Goal: Entertainment & Leisure: Consume media (video, audio)

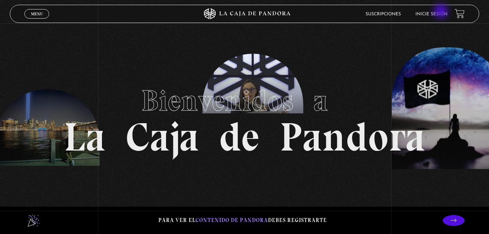
click at [441, 12] on link "Inicie sesión" at bounding box center [431, 14] width 32 height 4
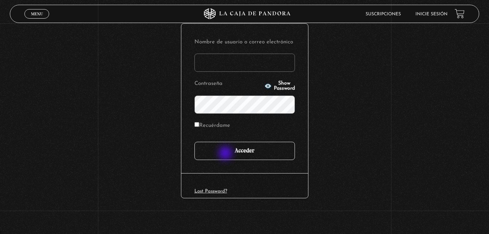
scroll to position [86, 0]
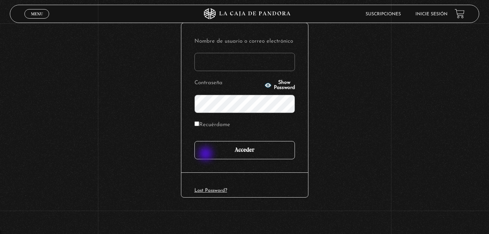
type input "JFO.HUU"
click at [206, 154] on input "Acceder" at bounding box center [244, 150] width 100 height 18
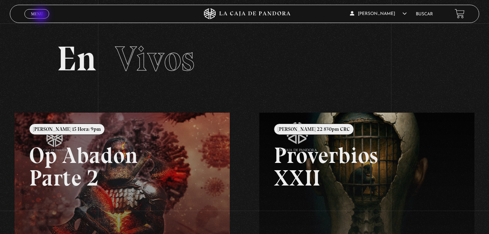
click at [41, 16] on span "Menu" at bounding box center [37, 14] width 12 height 4
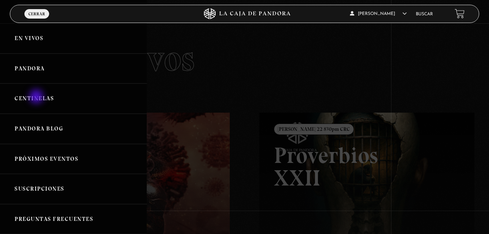
click at [37, 97] on link "Centinelas" at bounding box center [73, 98] width 147 height 30
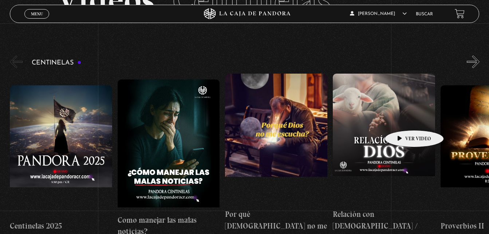
scroll to position [58, 0]
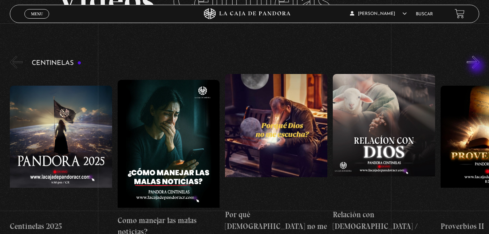
click at [477, 66] on button "»" at bounding box center [472, 62] width 13 height 13
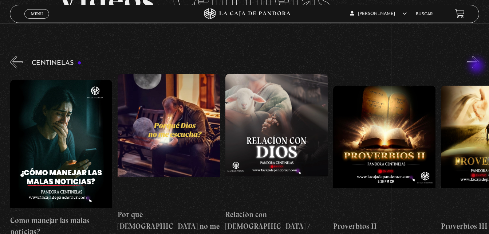
click at [477, 66] on button "»" at bounding box center [472, 62] width 13 height 13
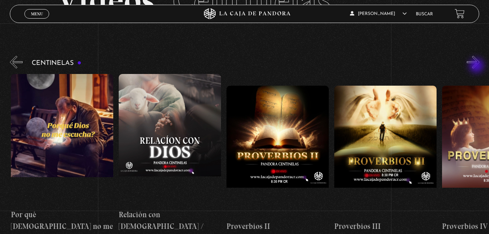
click at [477, 66] on button "»" at bounding box center [472, 62] width 13 height 13
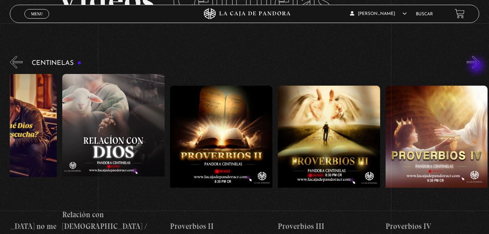
click at [477, 66] on button "»" at bounding box center [472, 62] width 13 height 13
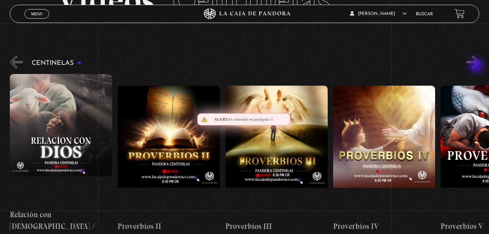
click at [477, 66] on button "»" at bounding box center [472, 62] width 13 height 13
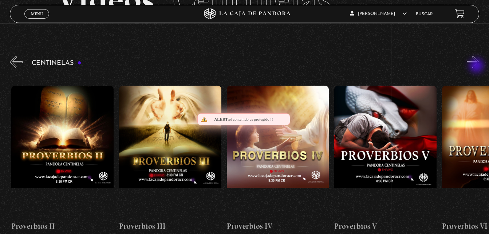
click at [477, 66] on button "»" at bounding box center [472, 62] width 13 height 13
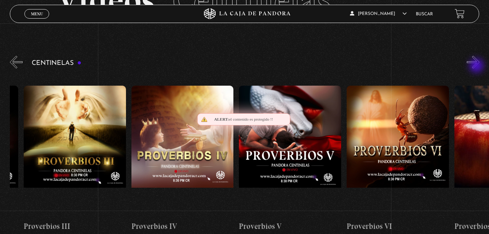
click at [477, 66] on button "»" at bounding box center [472, 62] width 13 height 13
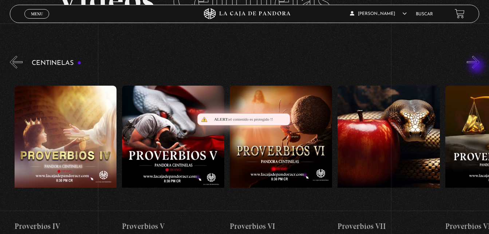
click at [477, 66] on button "»" at bounding box center [472, 62] width 13 height 13
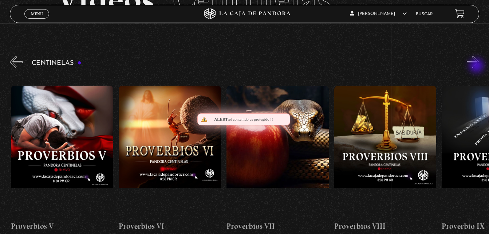
click at [477, 66] on button "»" at bounding box center [472, 62] width 13 height 13
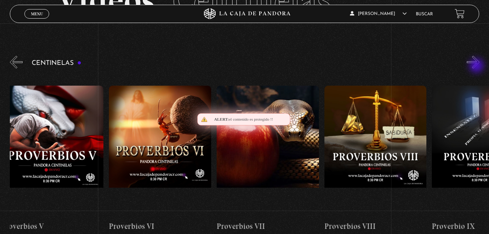
click at [477, 66] on button "»" at bounding box center [472, 62] width 13 height 13
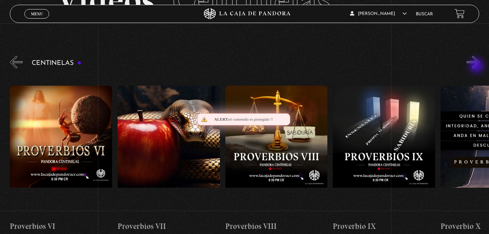
click at [477, 66] on button "»" at bounding box center [472, 62] width 13 height 13
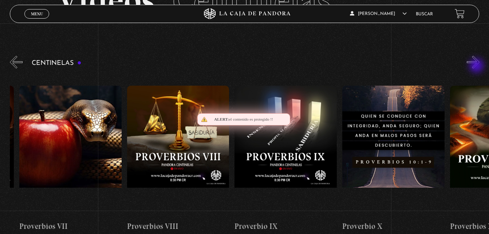
click at [477, 66] on button "»" at bounding box center [472, 62] width 13 height 13
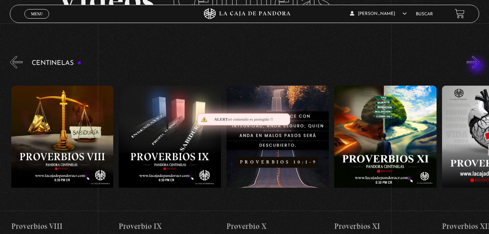
click at [477, 66] on button "»" at bounding box center [472, 62] width 13 height 13
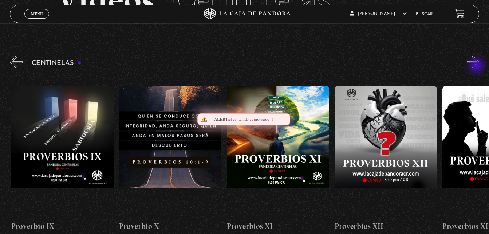
click at [477, 66] on button "»" at bounding box center [472, 62] width 13 height 13
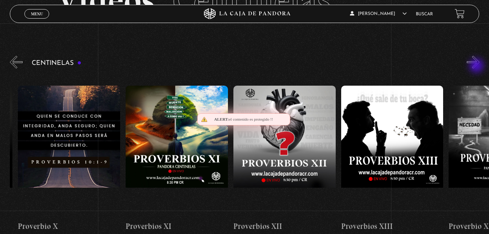
click at [477, 66] on button "»" at bounding box center [472, 62] width 13 height 13
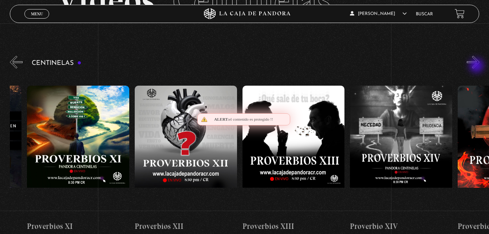
click at [477, 66] on button "»" at bounding box center [472, 62] width 13 height 13
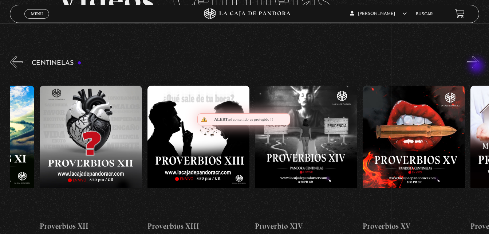
click at [477, 66] on button "»" at bounding box center [472, 62] width 13 height 13
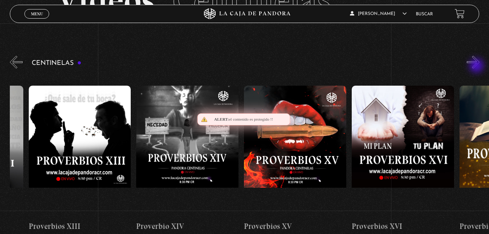
click at [477, 66] on button "»" at bounding box center [472, 62] width 13 height 13
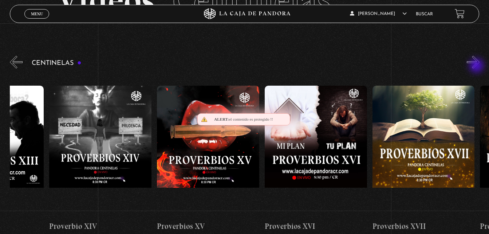
click at [477, 66] on button "»" at bounding box center [472, 62] width 13 height 13
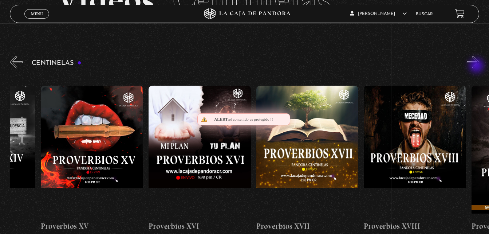
click at [477, 66] on button "»" at bounding box center [472, 62] width 13 height 13
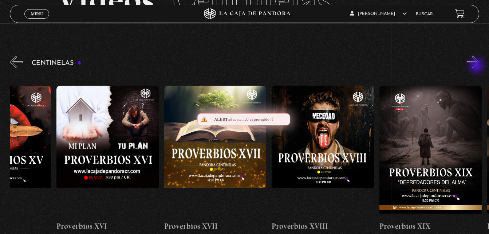
click at [477, 66] on button "»" at bounding box center [472, 62] width 13 height 13
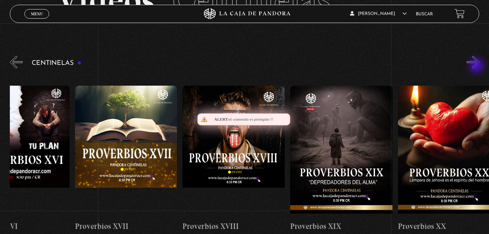
click at [477, 66] on button "»" at bounding box center [472, 62] width 13 height 13
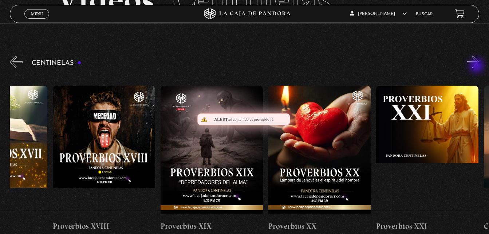
click at [477, 66] on button "»" at bounding box center [472, 62] width 13 height 13
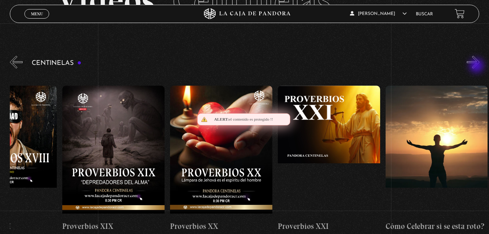
click at [477, 66] on button "»" at bounding box center [472, 62] width 13 height 13
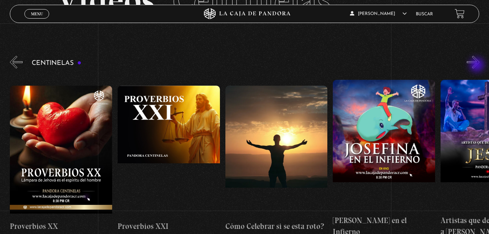
click at [477, 65] on button "»" at bounding box center [472, 62] width 13 height 13
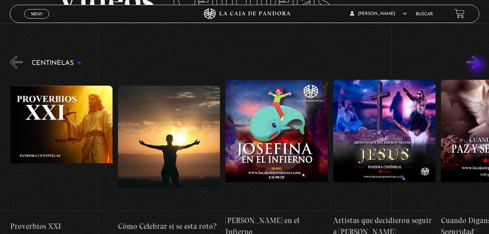
scroll to position [0, 2475]
click at [477, 65] on button "»" at bounding box center [472, 62] width 13 height 13
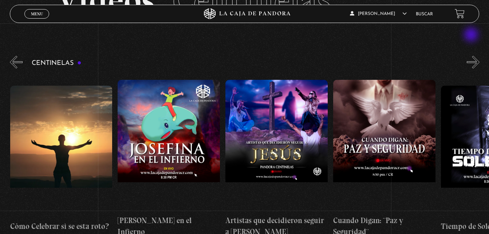
scroll to position [0, 2583]
click at [477, 61] on button "»" at bounding box center [472, 62] width 13 height 13
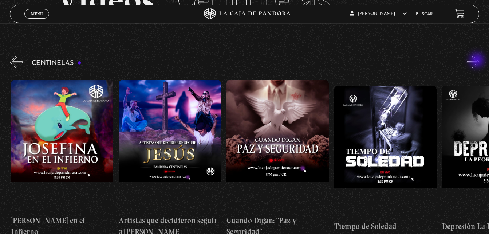
scroll to position [0, 2690]
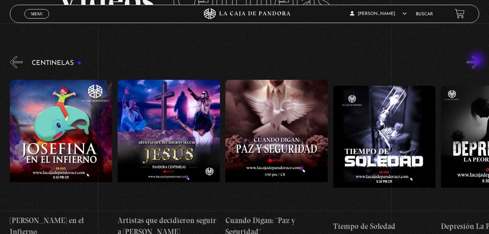
click at [477, 61] on button "»" at bounding box center [472, 62] width 13 height 13
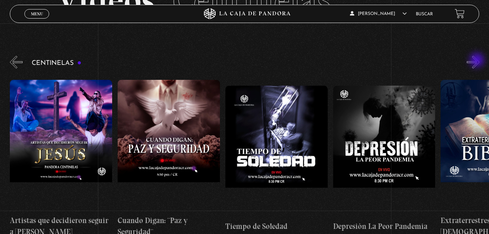
scroll to position [0, 2798]
click at [477, 61] on button "»" at bounding box center [472, 62] width 13 height 13
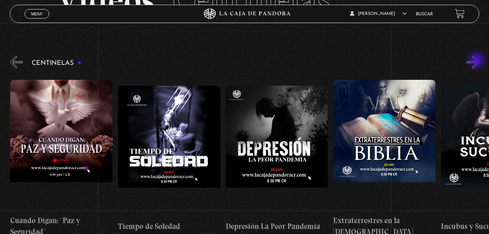
scroll to position [0, 2906]
click at [477, 61] on button "»" at bounding box center [472, 62] width 13 height 13
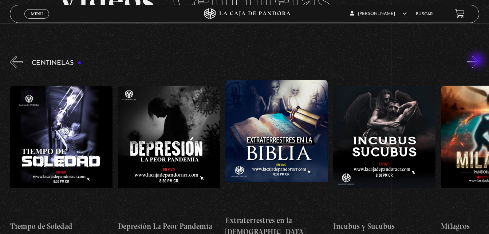
click at [477, 61] on button "»" at bounding box center [472, 62] width 13 height 13
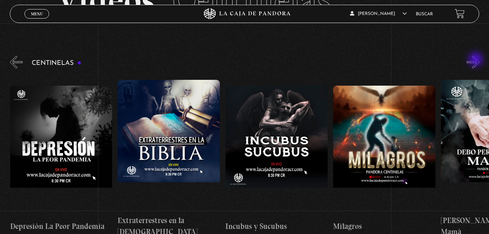
click at [476, 60] on button "»" at bounding box center [472, 62] width 13 height 13
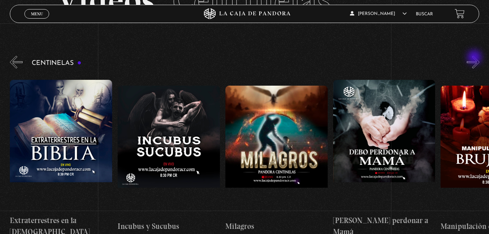
click at [475, 58] on button "»" at bounding box center [472, 62] width 13 height 13
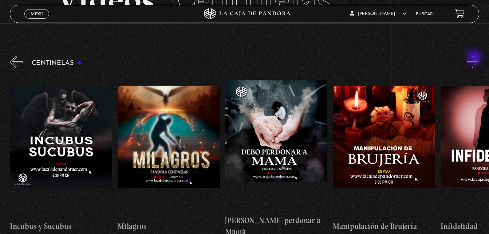
click at [475, 58] on button "»" at bounding box center [472, 62] width 13 height 13
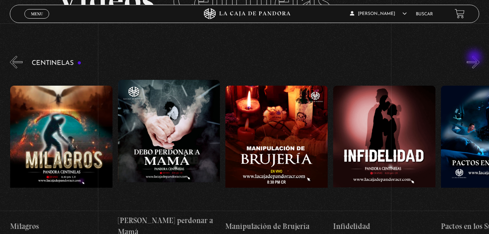
click at [475, 58] on button "»" at bounding box center [472, 62] width 13 height 13
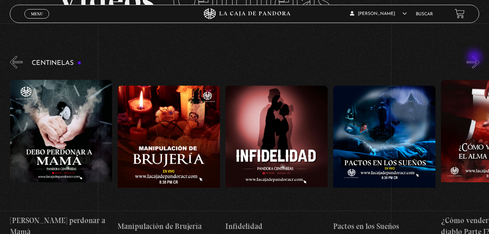
click at [475, 58] on button "»" at bounding box center [472, 62] width 13 height 13
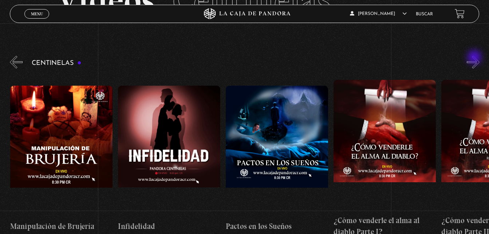
scroll to position [0, 3659]
click at [474, 63] on button "»" at bounding box center [472, 62] width 13 height 13
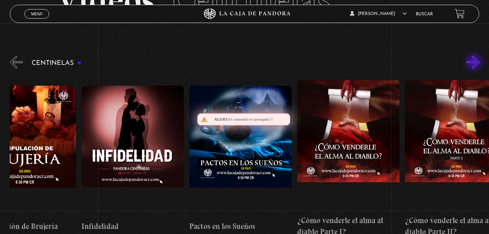
click at [474, 63] on button "»" at bounding box center [472, 62] width 13 height 13
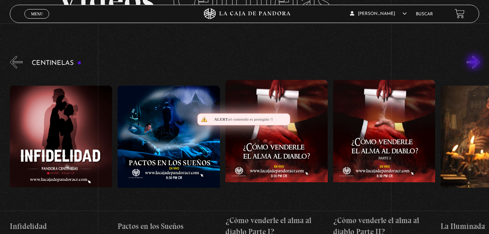
click at [474, 63] on button "»" at bounding box center [472, 62] width 13 height 13
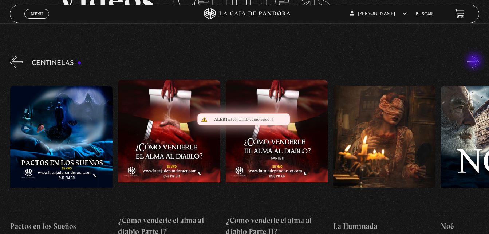
scroll to position [0, 3875]
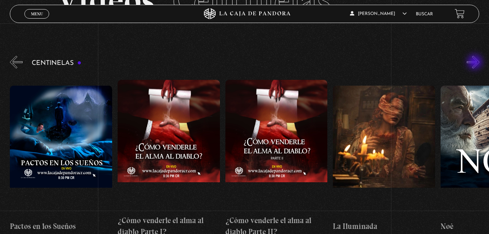
click at [475, 63] on button "»" at bounding box center [472, 62] width 13 height 13
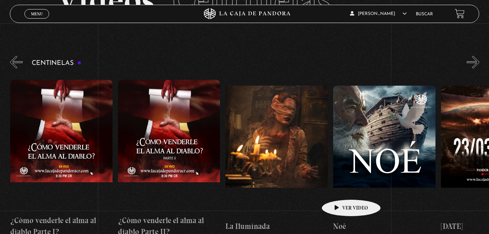
scroll to position [0, 3982]
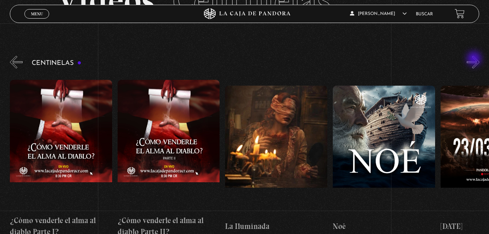
click at [474, 59] on button "»" at bounding box center [472, 62] width 13 height 13
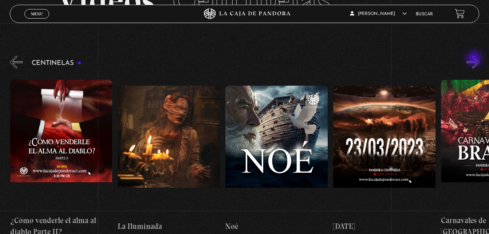
click at [474, 59] on button "»" at bounding box center [472, 62] width 13 height 13
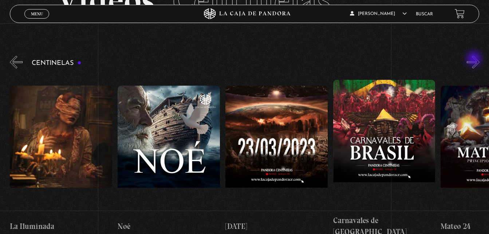
click at [474, 59] on button "»" at bounding box center [472, 62] width 13 height 13
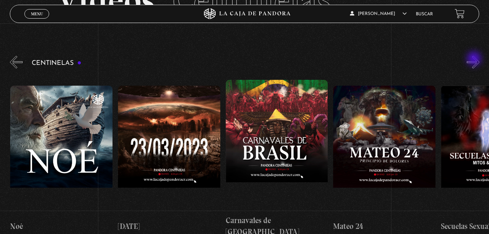
scroll to position [0, 4305]
click at [474, 59] on button "»" at bounding box center [472, 62] width 13 height 13
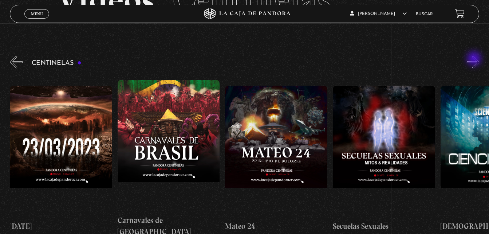
click at [474, 59] on button "»" at bounding box center [472, 62] width 13 height 13
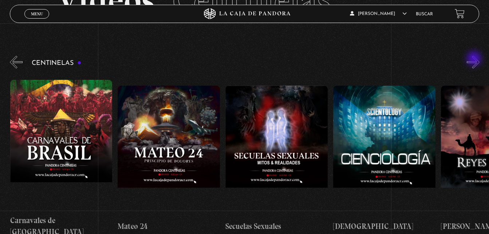
scroll to position [0, 4520]
click at [474, 59] on button "»" at bounding box center [472, 62] width 13 height 13
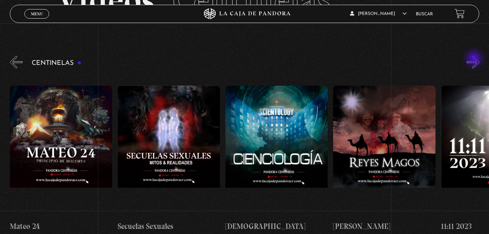
click at [474, 59] on button "»" at bounding box center [472, 62] width 13 height 13
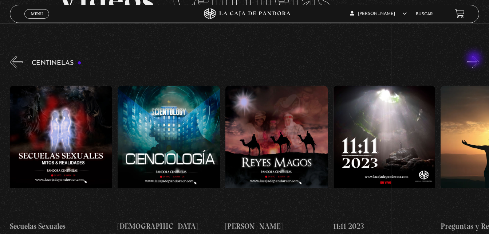
click at [474, 59] on button "»" at bounding box center [472, 62] width 13 height 13
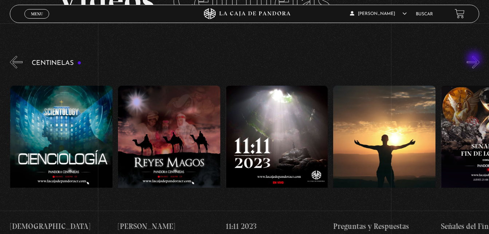
click at [474, 59] on button "»" at bounding box center [472, 62] width 13 height 13
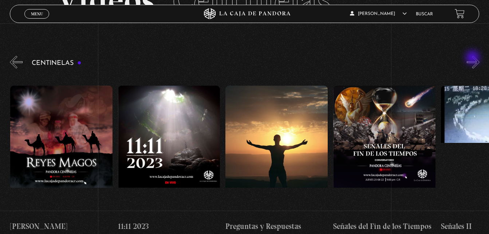
scroll to position [0, 4951]
click at [473, 65] on button "»" at bounding box center [472, 62] width 13 height 13
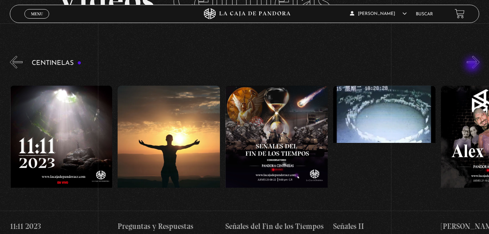
click at [473, 65] on button "»" at bounding box center [472, 62] width 13 height 13
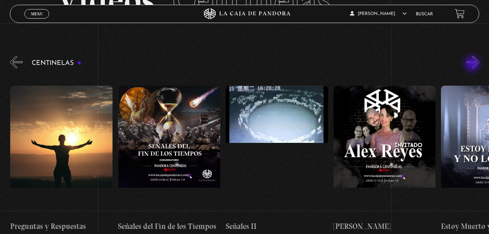
scroll to position [0, 5166]
click at [473, 64] on button "»" at bounding box center [472, 62] width 13 height 13
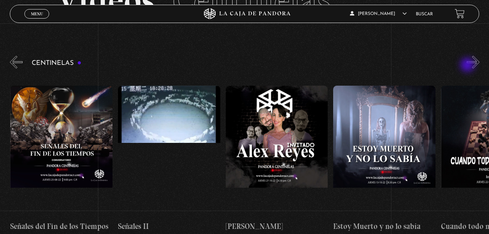
scroll to position [0, 5274]
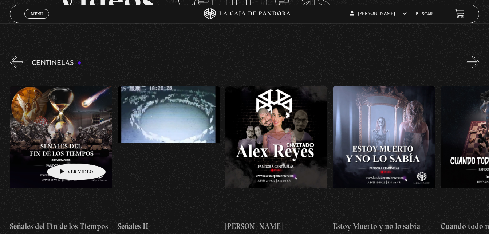
click at [65, 152] on figure at bounding box center [61, 151] width 102 height 131
click at [42, 147] on figure at bounding box center [61, 151] width 102 height 131
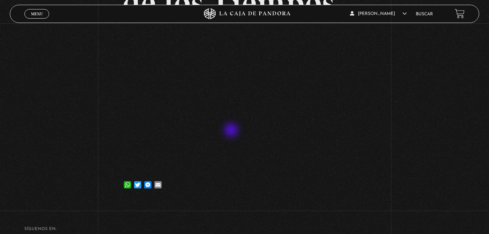
scroll to position [109, 0]
click at [40, 10] on link "Menu Cerrar" at bounding box center [36, 13] width 25 height 9
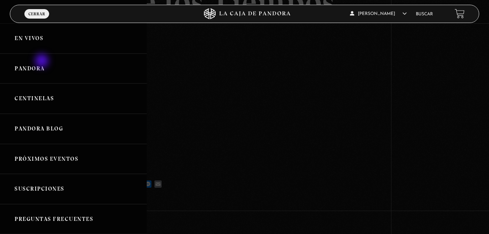
click at [43, 61] on link "Pandora" at bounding box center [73, 68] width 147 height 30
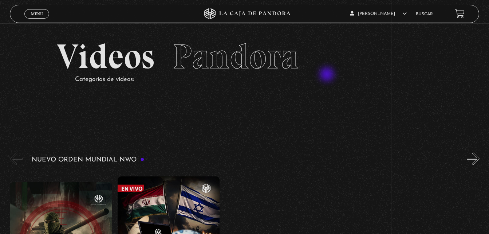
scroll to position [109, 0]
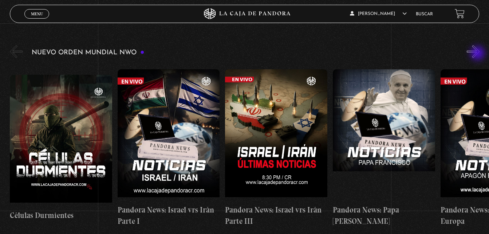
click at [478, 54] on button "»" at bounding box center [472, 51] width 13 height 13
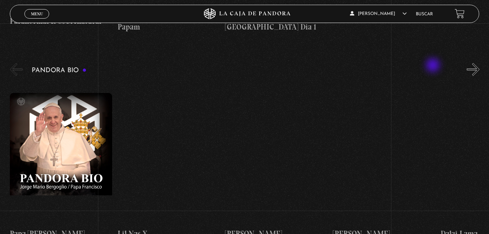
scroll to position [728, 0]
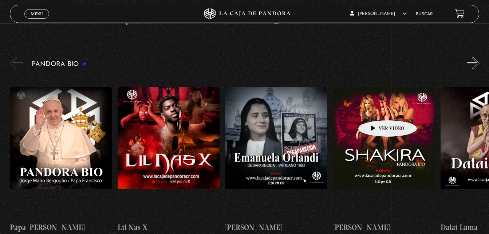
click at [361, 111] on figure at bounding box center [384, 152] width 102 height 131
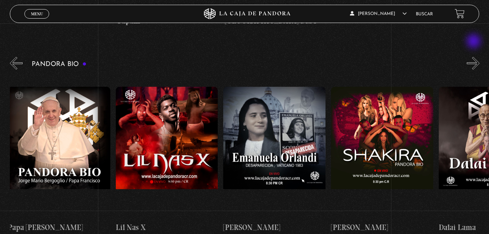
click at [474, 57] on button "»" at bounding box center [472, 63] width 13 height 13
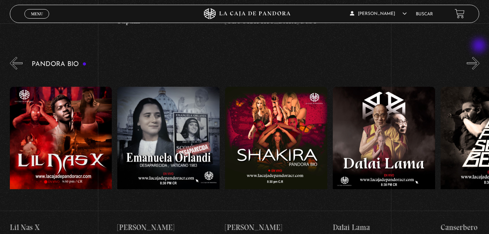
click at [479, 57] on button "»" at bounding box center [472, 63] width 13 height 13
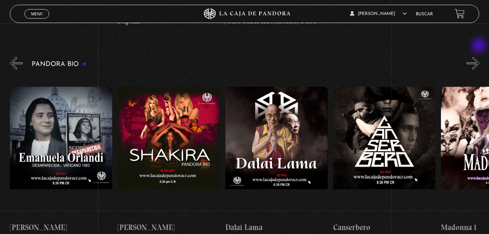
scroll to position [0, 215]
click at [479, 57] on button "»" at bounding box center [472, 63] width 13 height 13
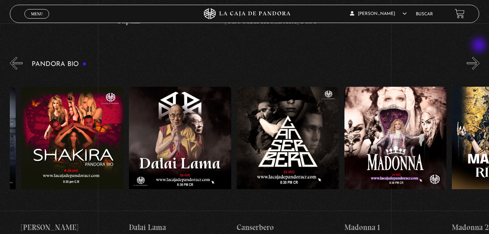
scroll to position [0, 323]
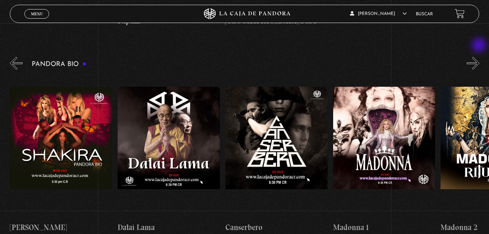
click at [479, 57] on button "»" at bounding box center [472, 63] width 13 height 13
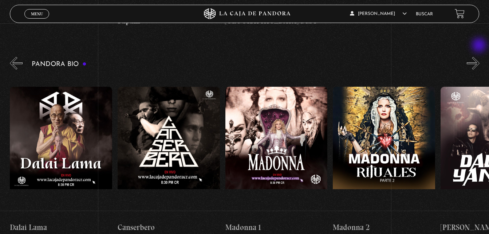
click at [479, 57] on button "»" at bounding box center [472, 63] width 13 height 13
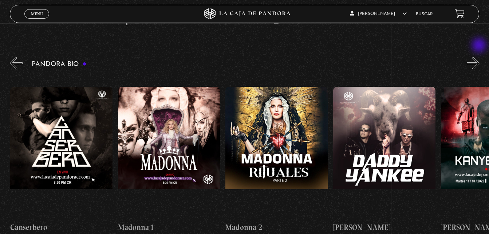
scroll to position [0, 538]
click at [479, 57] on button "»" at bounding box center [472, 63] width 13 height 13
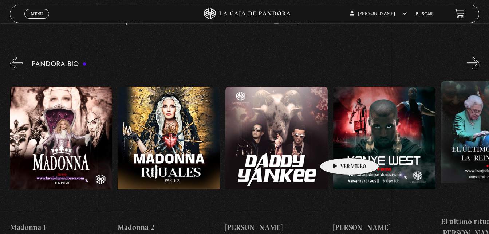
scroll to position [0, 646]
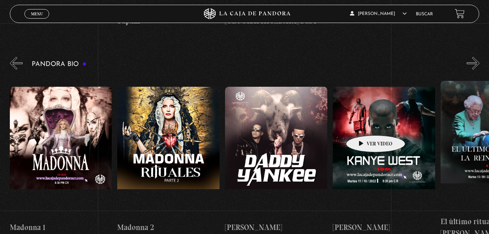
click at [372, 120] on figure at bounding box center [384, 152] width 102 height 131
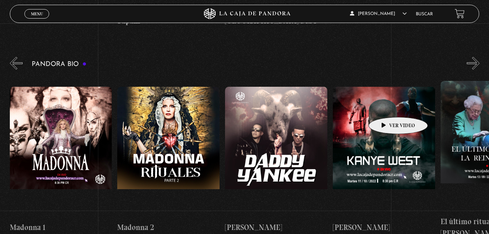
click at [386, 107] on figure at bounding box center [384, 152] width 102 height 131
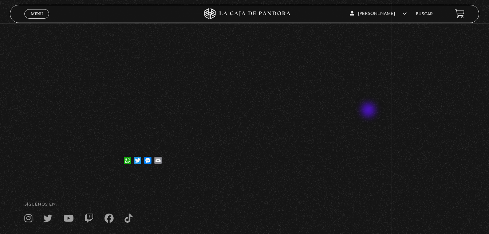
scroll to position [109, 0]
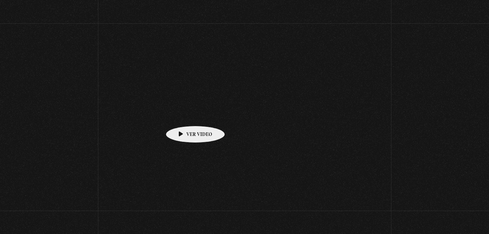
scroll to position [728, 0]
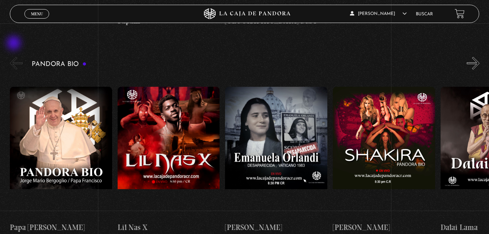
click at [15, 57] on button "«" at bounding box center [16, 63] width 13 height 13
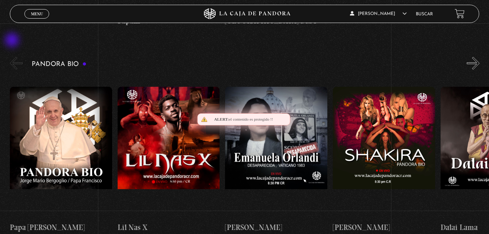
click at [13, 57] on button "«" at bounding box center [16, 63] width 13 height 13
click at [384, 111] on figure at bounding box center [384, 152] width 102 height 131
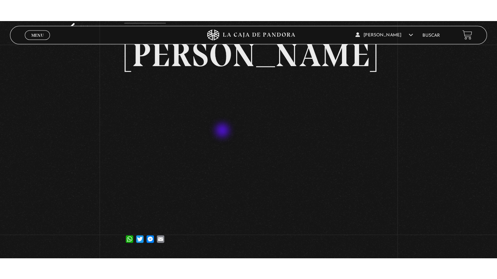
scroll to position [73, 0]
